Goal: Information Seeking & Learning: Find specific fact

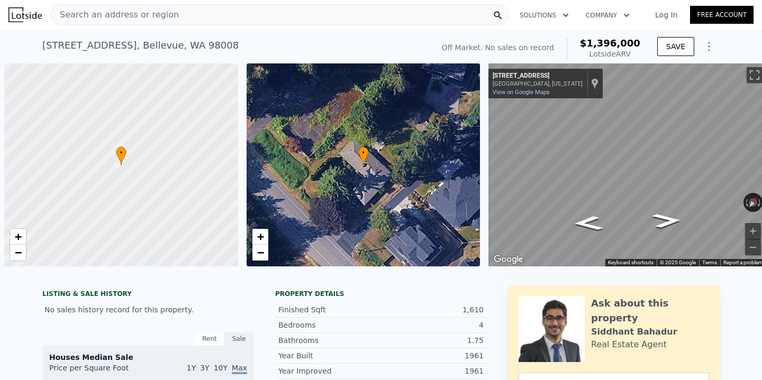
click at [188, 19] on div "Search an address or region" at bounding box center [280, 14] width 458 height 21
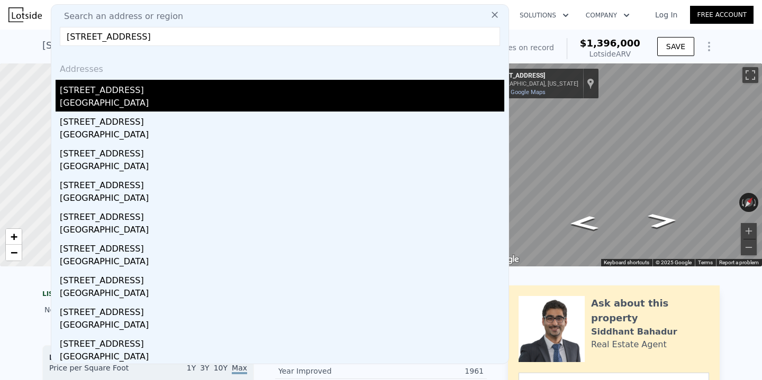
type input "[STREET_ADDRESS]"
click at [146, 110] on div "[GEOGRAPHIC_DATA]" at bounding box center [282, 104] width 444 height 15
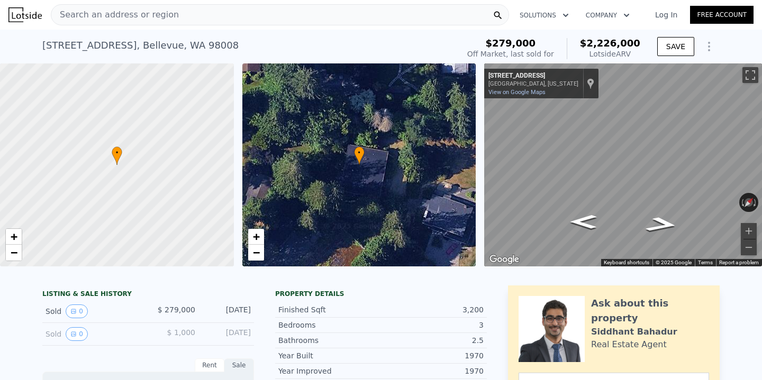
click at [174, 18] on div "Search an address or region" at bounding box center [280, 14] width 458 height 21
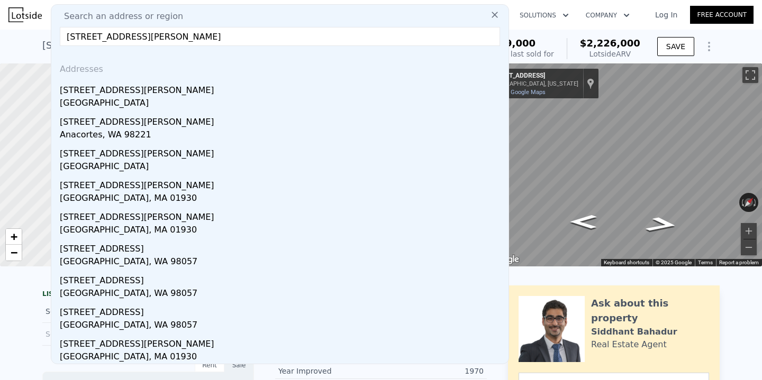
click at [137, 39] on input "[STREET_ADDRESS][PERSON_NAME]" at bounding box center [280, 36] width 440 height 19
paste input "[STREET_ADDRESS]"
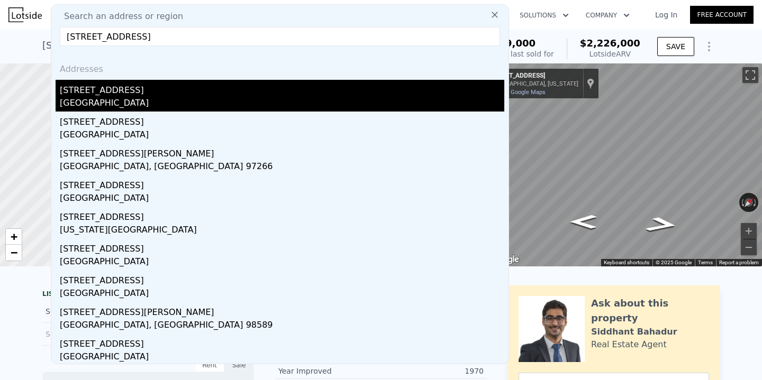
type input "[STREET_ADDRESS]"
click at [141, 92] on div "[STREET_ADDRESS]" at bounding box center [282, 88] width 444 height 17
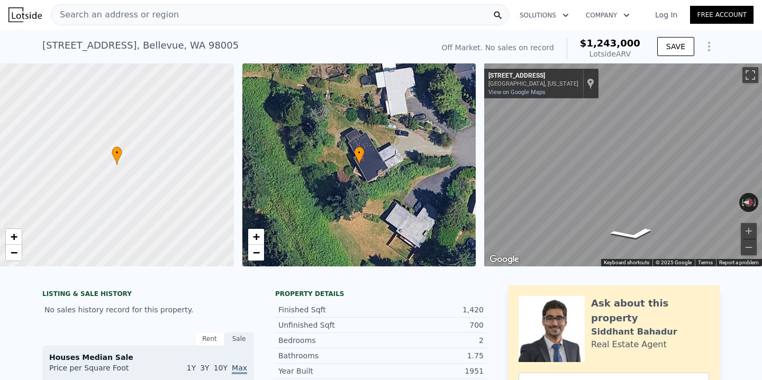
click at [205, 18] on div "Search an address or region" at bounding box center [280, 14] width 458 height 21
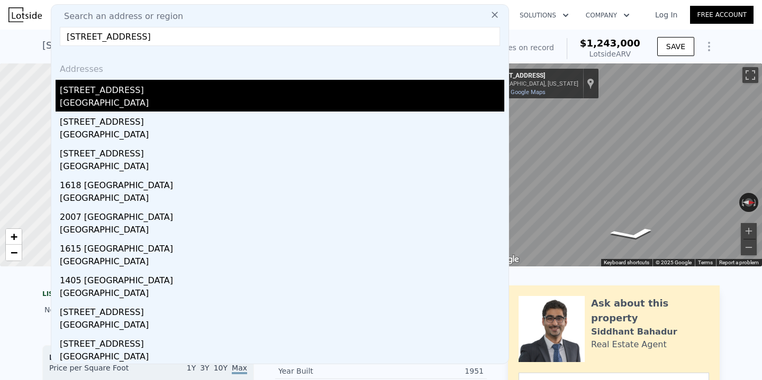
type input "[STREET_ADDRESS]"
click at [188, 83] on div "[STREET_ADDRESS]" at bounding box center [282, 88] width 444 height 17
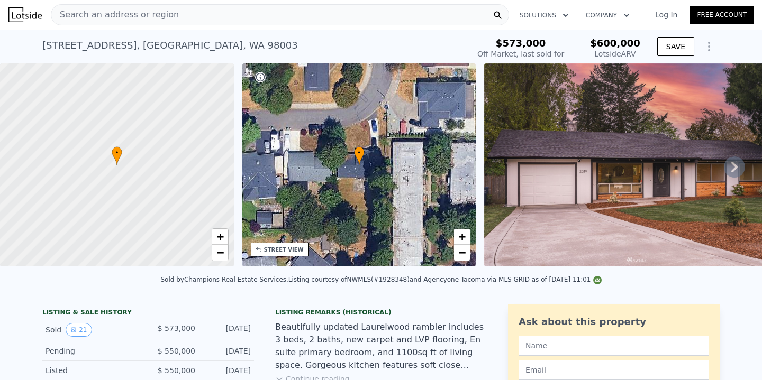
click at [178, 15] on div "Search an address or region" at bounding box center [280, 14] width 458 height 21
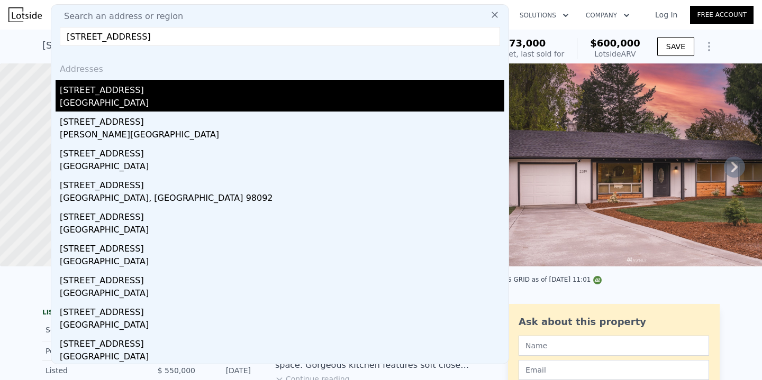
type input "[STREET_ADDRESS]"
click at [122, 103] on div "[GEOGRAPHIC_DATA]" at bounding box center [282, 104] width 444 height 15
